Goal: Information Seeking & Learning: Learn about a topic

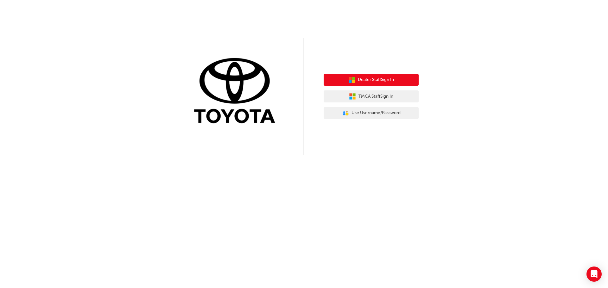
click at [404, 80] on button "Dealer Staff Sign In" at bounding box center [370, 80] width 95 height 12
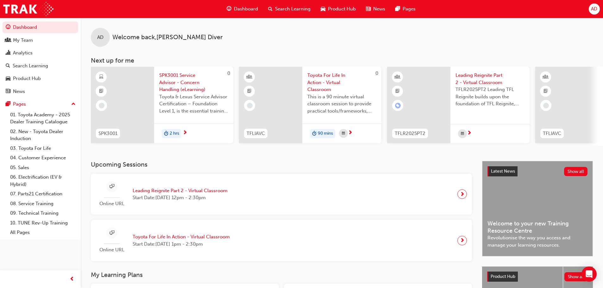
click at [300, 8] on span "Search Learning" at bounding box center [292, 8] width 35 height 7
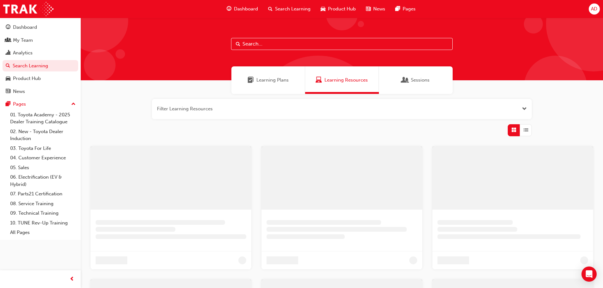
click at [269, 45] on input "text" at bounding box center [342, 44] width 222 height 12
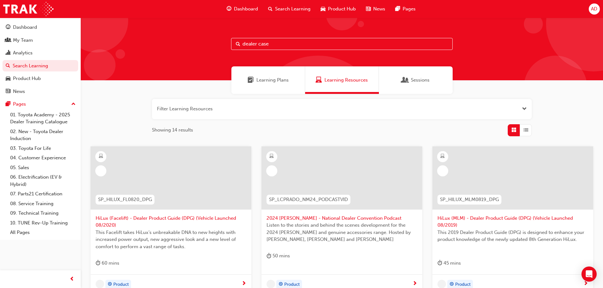
type input "dealer case"
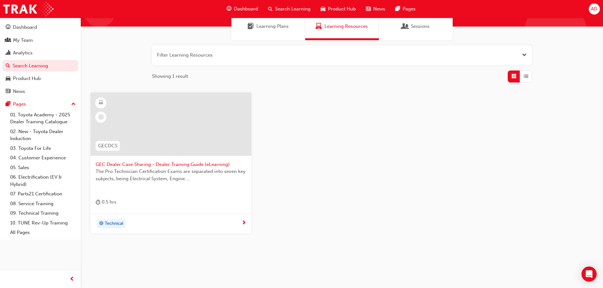
scroll to position [60, 0]
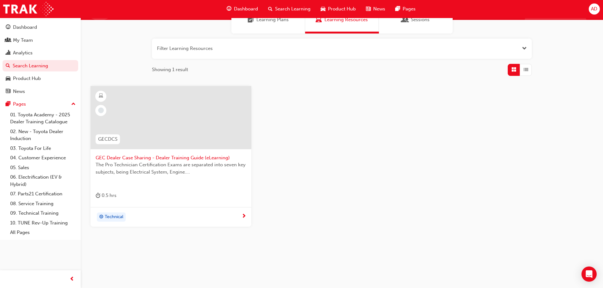
click at [174, 162] on span "The Pro Technician Certification Exams are separated into seven key subjects, b…" at bounding box center [171, 168] width 151 height 14
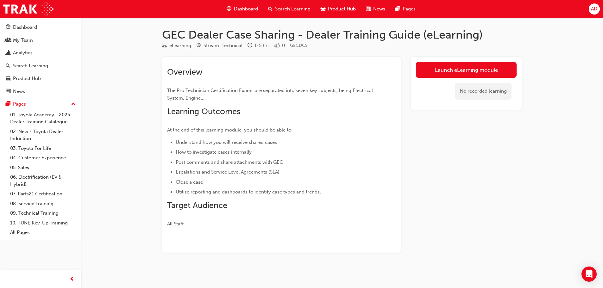
scroll to position [1, 0]
click at [437, 72] on link "Launch eLearning module" at bounding box center [466, 69] width 101 height 16
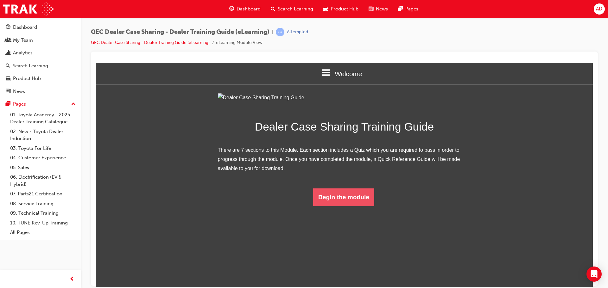
click at [342, 206] on button "Begin the module" at bounding box center [343, 197] width 61 height 18
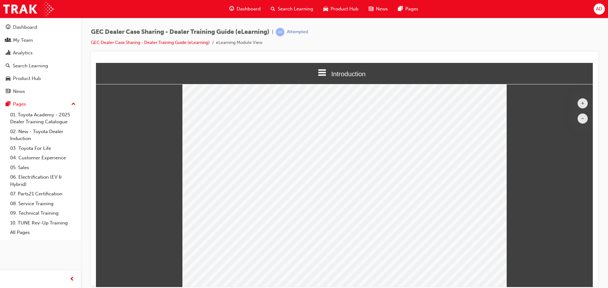
click at [319, 69] on icon at bounding box center [322, 72] width 8 height 8
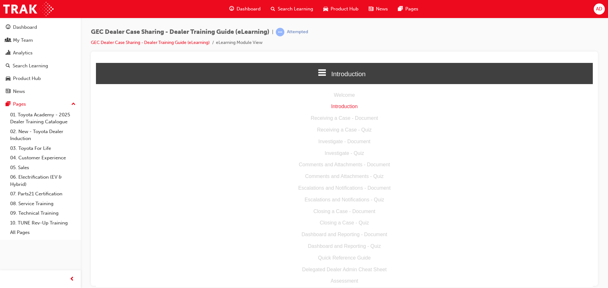
click at [322, 117] on div "Receiving a Case - Document" at bounding box center [344, 118] width 497 height 9
click at [344, 121] on div "Receiving a Case - Document" at bounding box center [344, 118] width 497 height 9
click at [331, 76] on span "Introduction" at bounding box center [348, 73] width 34 height 7
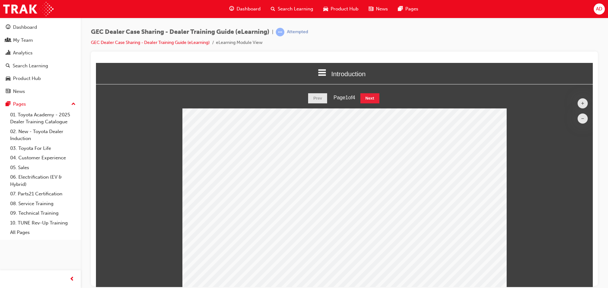
scroll to position [50, 0]
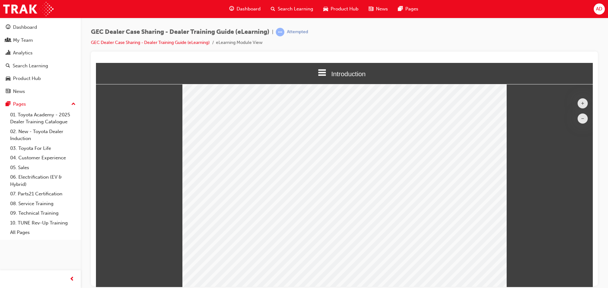
click at [167, 229] on div "Confidential PROTECTED © 2018 Toyota Motor Corporation Australia Limited Dealer…" at bounding box center [344, 172] width 497 height 229
click at [253, 166] on div "Dealer Training Guide" at bounding box center [248, 170] width 88 height 10
click at [578, 119] on button "–" at bounding box center [582, 118] width 10 height 10
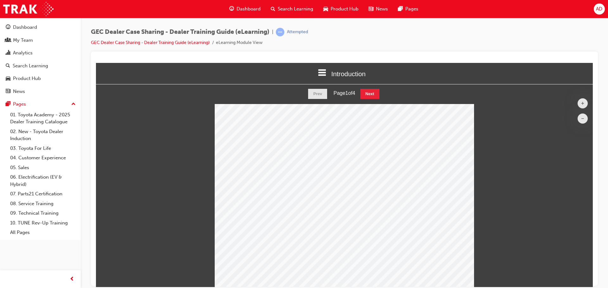
click at [578, 120] on button "–" at bounding box center [582, 118] width 10 height 10
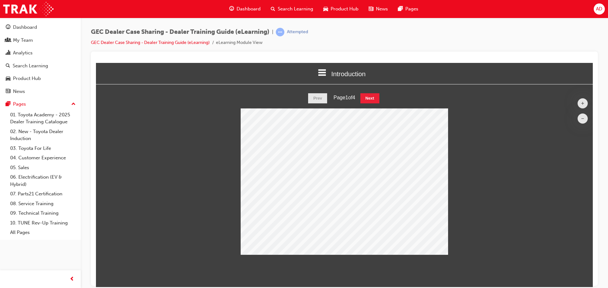
click at [455, 176] on div "Confidential PROTECTED © 2018 Toyota Motor Corporation Australia Limited Dealer…" at bounding box center [344, 181] width 497 height 147
click at [370, 97] on button "Next" at bounding box center [369, 98] width 19 height 10
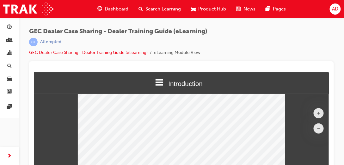
scroll to position [171, 302]
click at [318, 110] on button "+" at bounding box center [319, 113] width 10 height 10
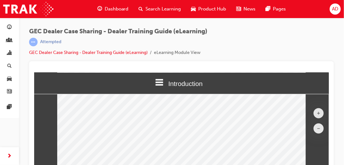
scroll to position [121, 0]
drag, startPoint x: 90, startPoint y: 128, endPoint x: 94, endPoint y: 128, distance: 4.1
click at [94, 128] on div "Email a request to ‘tsupport@Toyota.com.au’ to request that the new user be add…" at bounding box center [126, 129] width 111 height 3
click at [98, 134] on div "Case Sharing portal as either a GET team member (" at bounding box center [96, 132] width 50 height 3
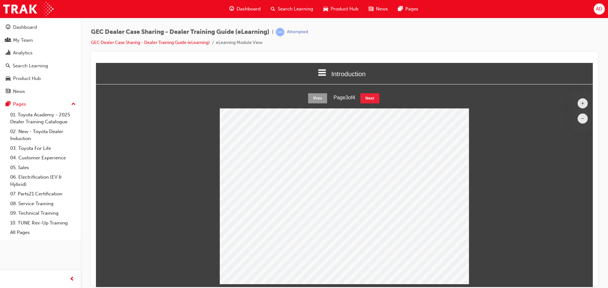
scroll to position [201, 506]
drag, startPoint x: 92, startPoint y: 30, endPoint x: 272, endPoint y: 29, distance: 179.8
click at [269, 29] on span "GEC Dealer Case Sharing - Dealer Training Guide (eLearning)" at bounding box center [180, 31] width 179 height 7
copy span "GEC Dealer Case Sharing - Dealer Training Guide (eLearning)"
click at [101, 32] on span "GEC Dealer Case Sharing - Dealer Training Guide (eLearning)" at bounding box center [180, 31] width 179 height 7
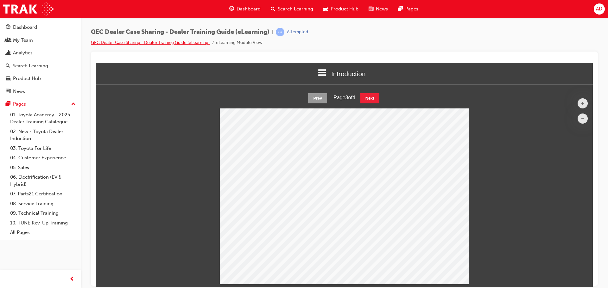
click at [167, 41] on link "GEC Dealer Case Sharing - Dealer Training Guide (eLearning)" at bounding box center [150, 42] width 119 height 5
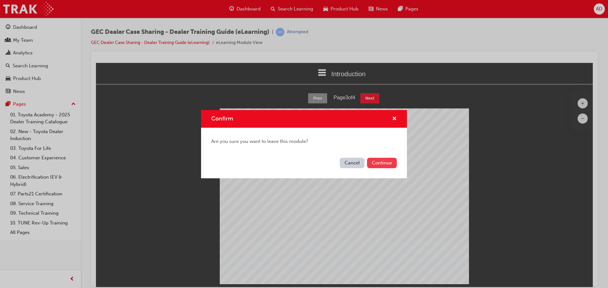
click at [377, 161] on button "Continue" at bounding box center [382, 163] width 30 height 10
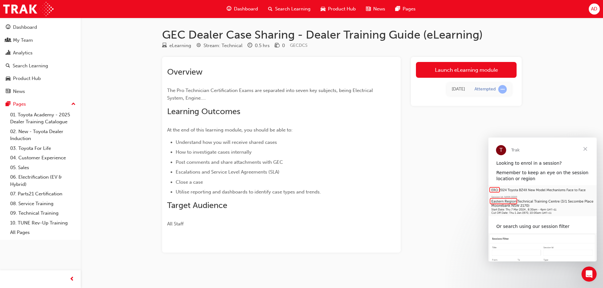
click at [587, 149] on span "Close" at bounding box center [585, 149] width 23 height 23
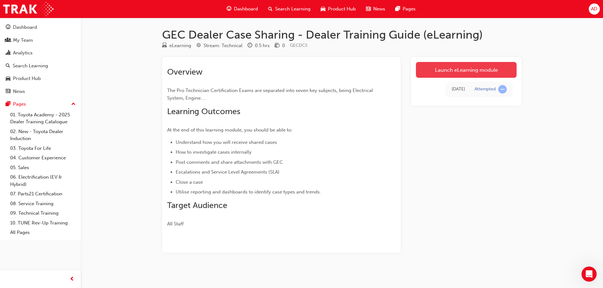
click at [468, 68] on link "Launch eLearning module" at bounding box center [466, 70] width 101 height 16
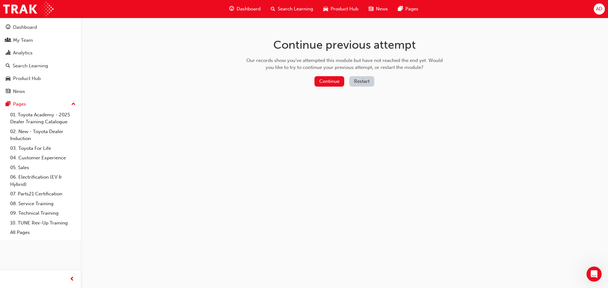
click at [361, 86] on button "Restart" at bounding box center [361, 81] width 25 height 10
